Goal: Browse casually

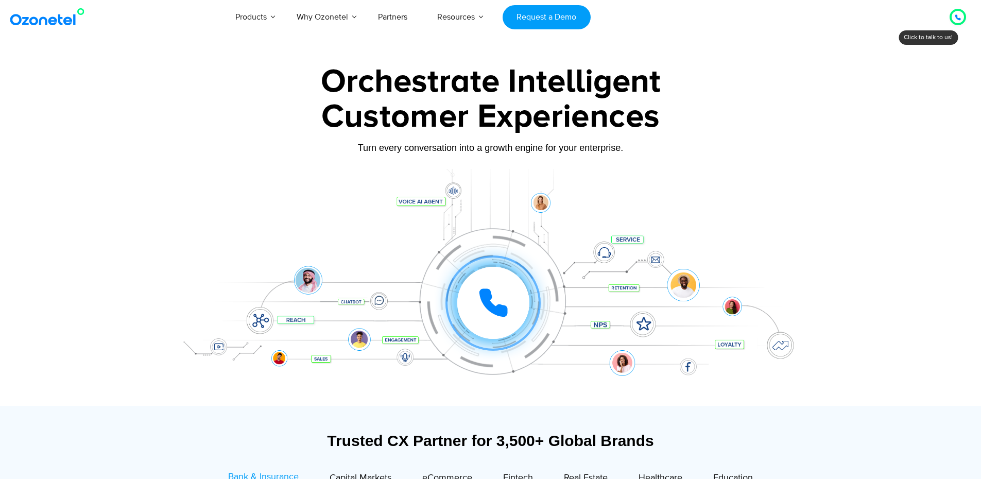
drag, startPoint x: 504, startPoint y: 122, endPoint x: 320, endPoint y: 193, distance: 197.6
click at [313, 190] on div at bounding box center [491, 287] width 644 height 237
click at [671, 350] on div "Click to experience it! Call in progress... 1 2 3 4 5 6 7 8 9 # 0" at bounding box center [491, 282] width 644 height 175
click at [651, 281] on div "Click to experience it! Call in progress... 1 2 3 4 5 6 7 8 9 # 0" at bounding box center [493, 282] width 639 height 41
click at [861, 357] on div at bounding box center [490, 230] width 981 height 351
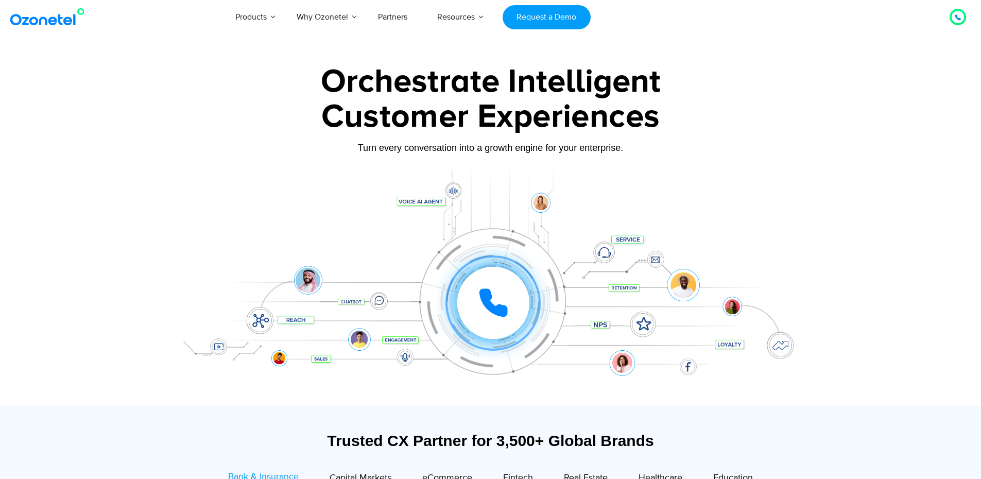
drag, startPoint x: 257, startPoint y: 159, endPoint x: 244, endPoint y: 211, distance: 54.3
click at [244, 211] on div "Click to experience it! Call in progress... 1 2 3 4 5 6 7 8 9 # 0" at bounding box center [491, 282] width 644 height 175
